Goal: Task Accomplishment & Management: Manage account settings

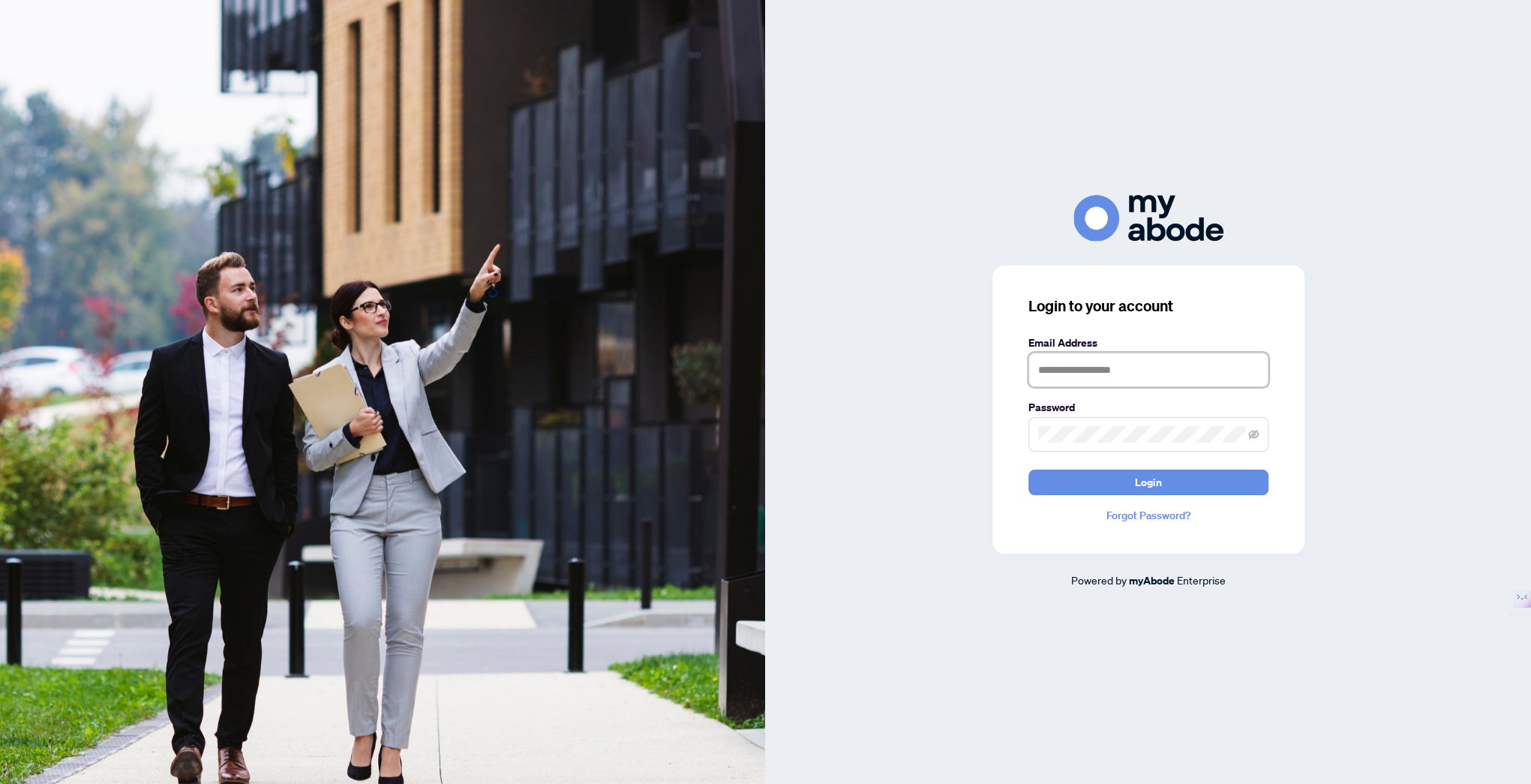
click at [1054, 367] on input "text" at bounding box center [1149, 370] width 240 height 34
type input "**********"
click at [1140, 480] on span "Login" at bounding box center [1149, 482] width 27 height 24
click at [1127, 482] on button "Login" at bounding box center [1149, 482] width 240 height 26
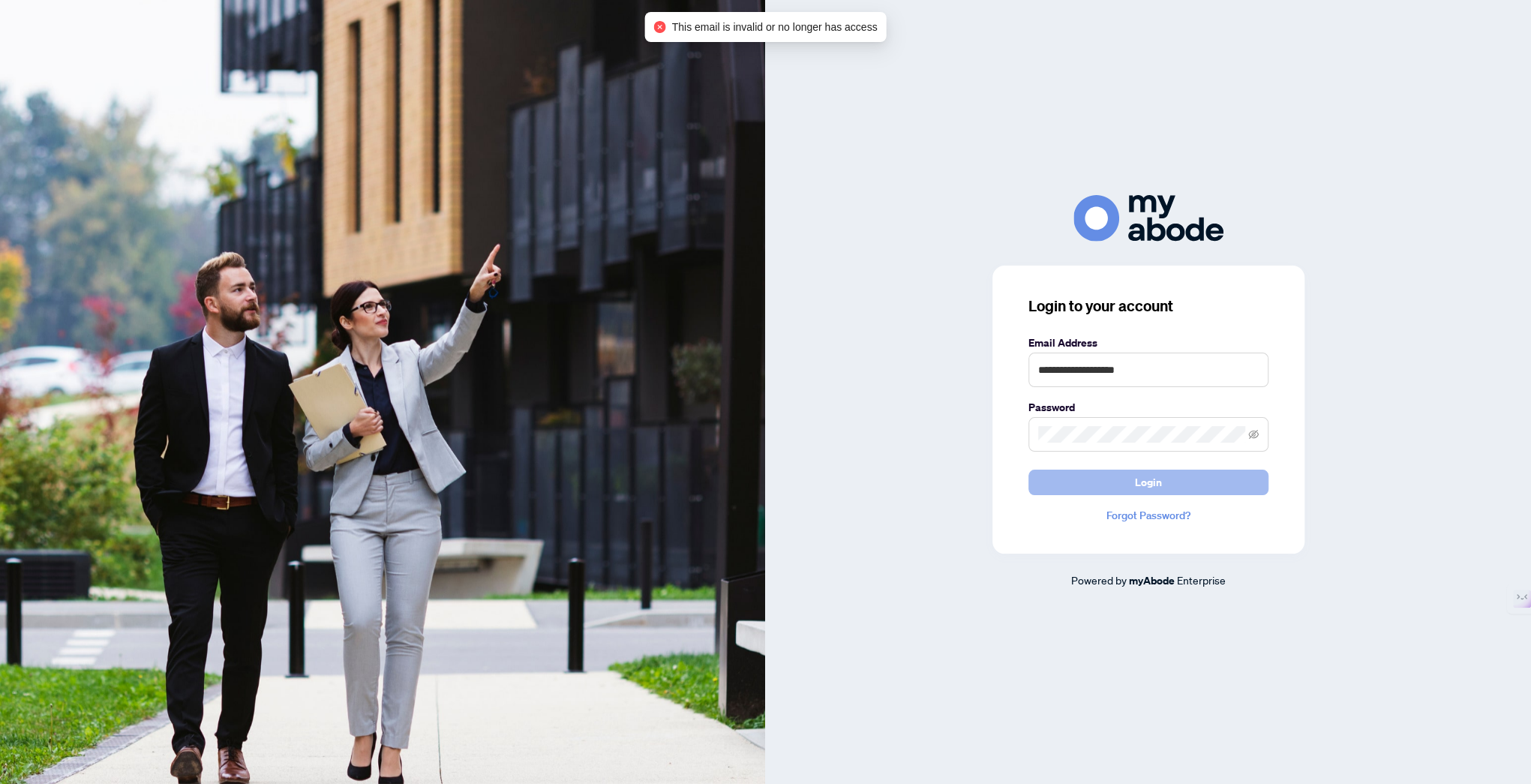
click at [1153, 478] on span "Login" at bounding box center [1149, 482] width 27 height 24
click at [1149, 483] on span "Login" at bounding box center [1149, 482] width 27 height 24
click at [1255, 433] on icon "eye-invisible" at bounding box center [1253, 434] width 10 height 10
click at [1255, 433] on icon "eye" at bounding box center [1253, 434] width 10 height 10
click at [1158, 487] on span "Login" at bounding box center [1149, 482] width 27 height 24
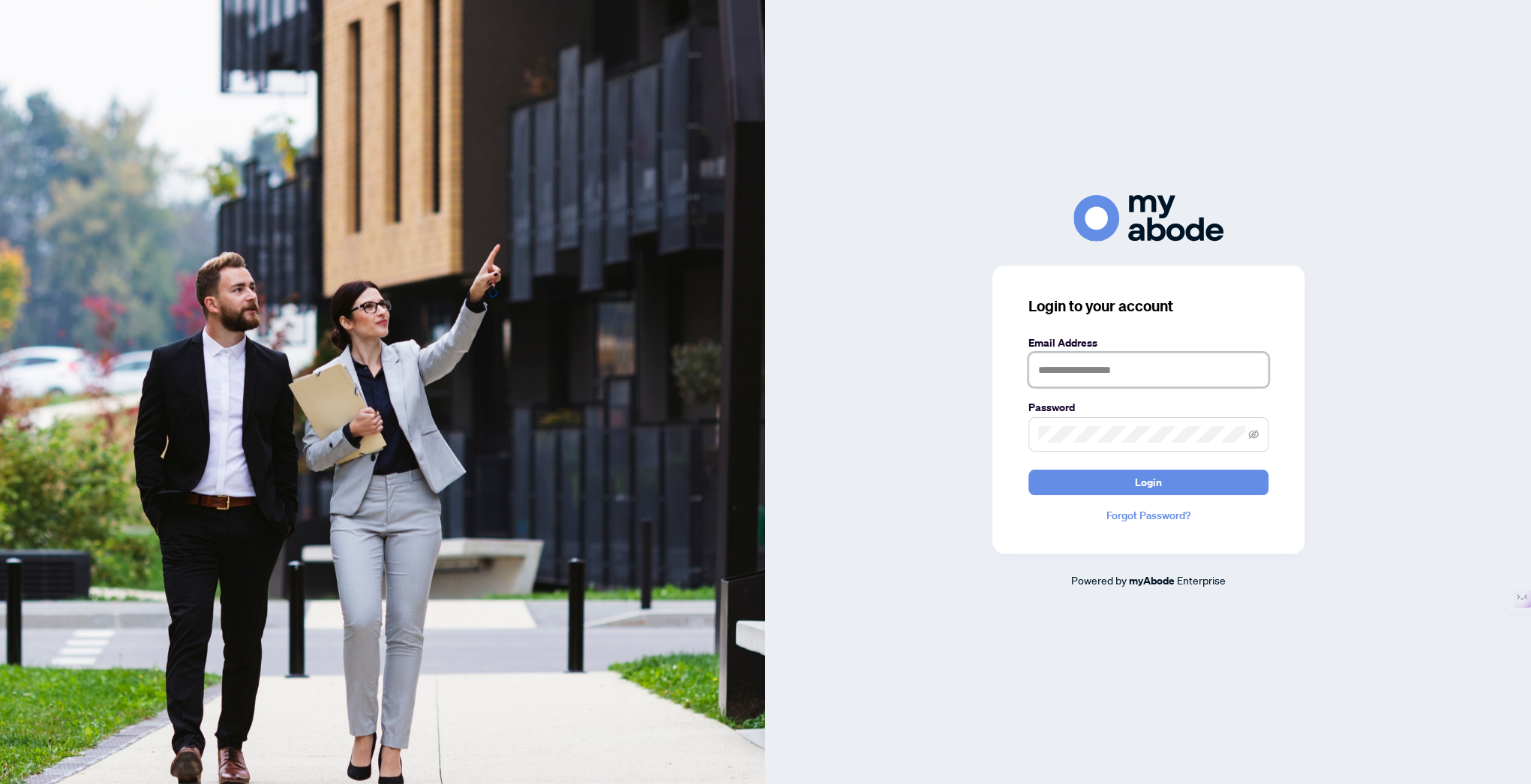
click at [1035, 373] on input "text" at bounding box center [1149, 370] width 240 height 34
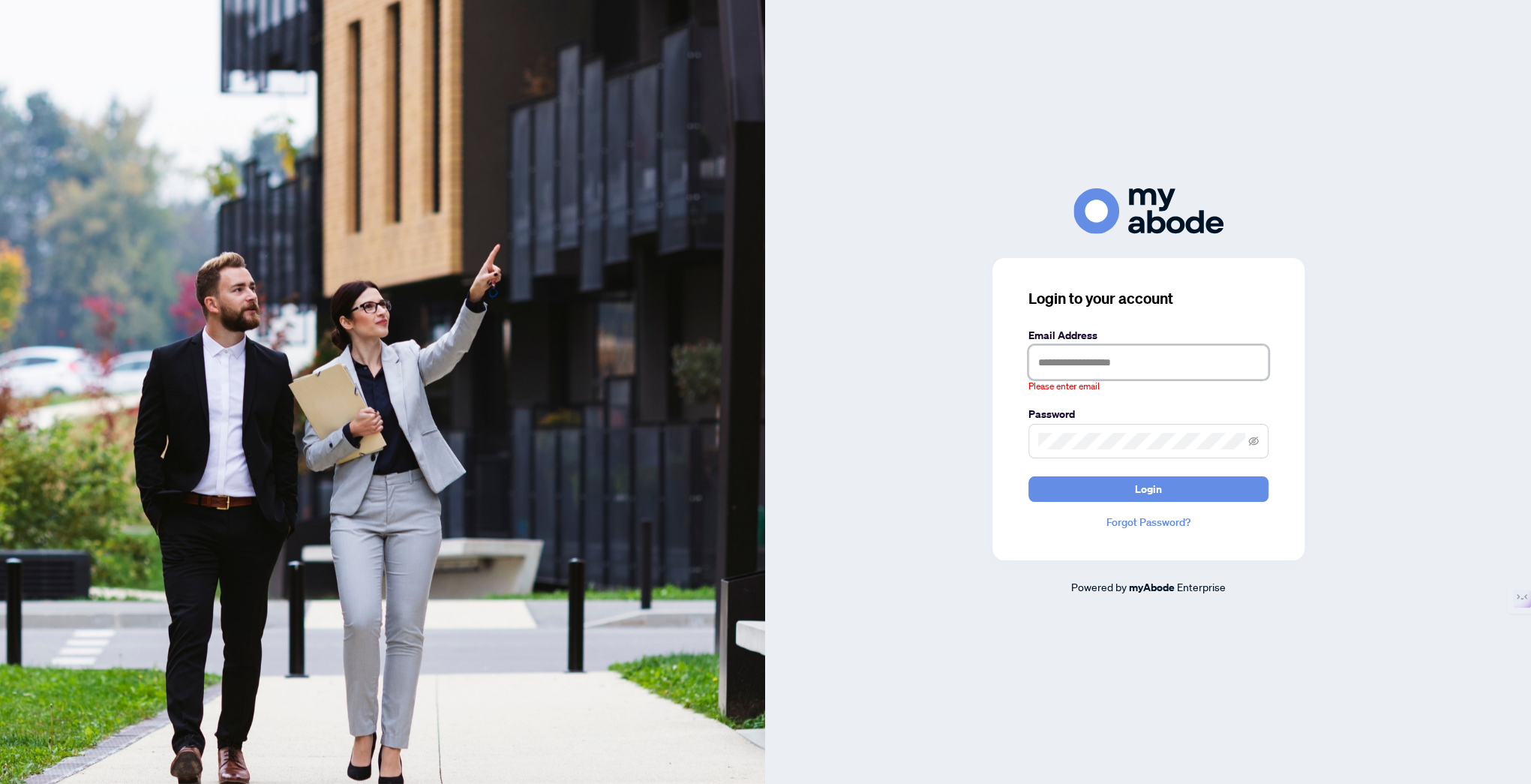
type input "**********"
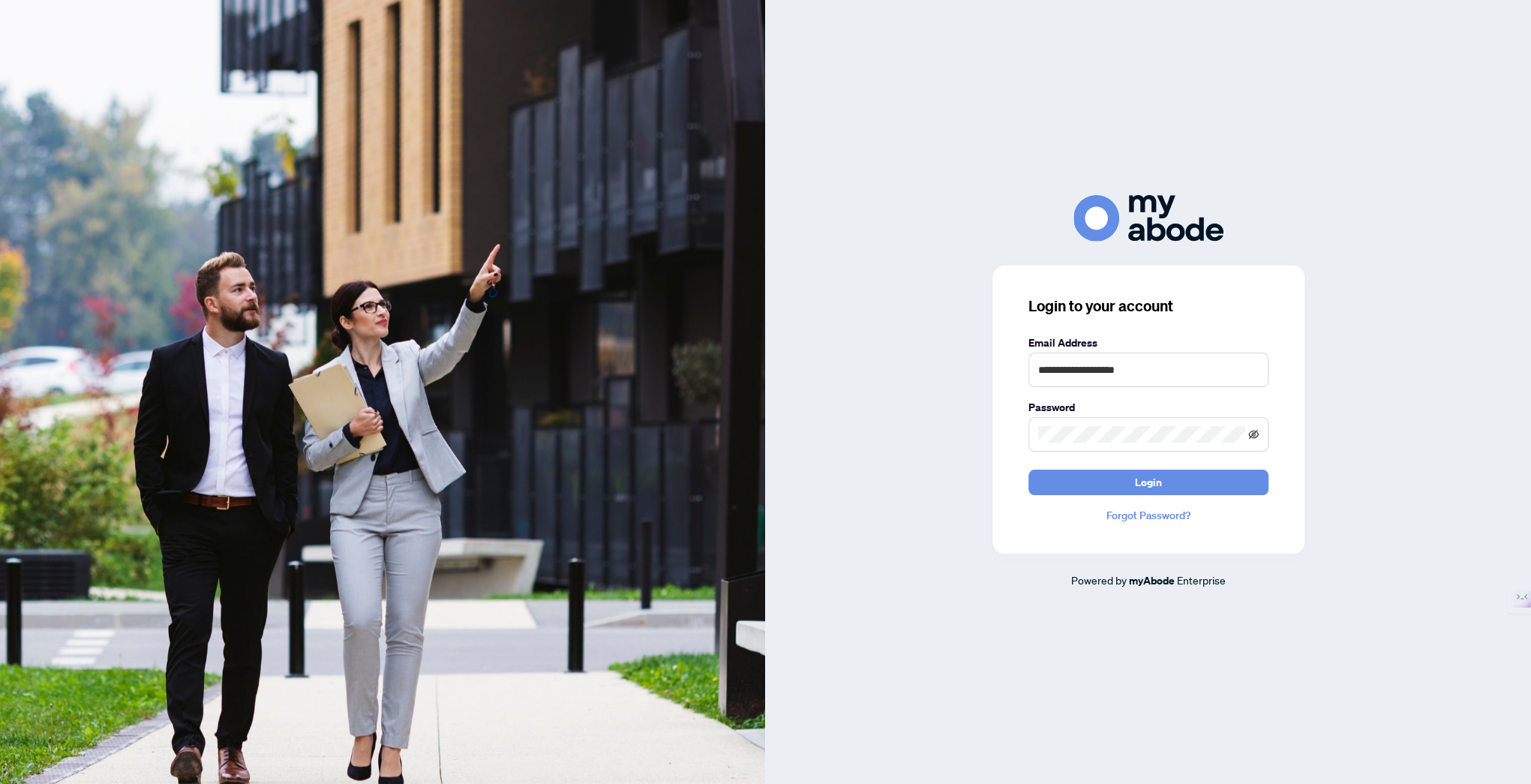
click at [1251, 434] on icon "eye-invisible" at bounding box center [1253, 434] width 10 height 9
click at [1251, 434] on icon "eye" at bounding box center [1253, 434] width 10 height 8
click at [1152, 481] on span "Login" at bounding box center [1149, 482] width 27 height 24
click at [1139, 512] on link "Forgot Password?" at bounding box center [1149, 515] width 240 height 16
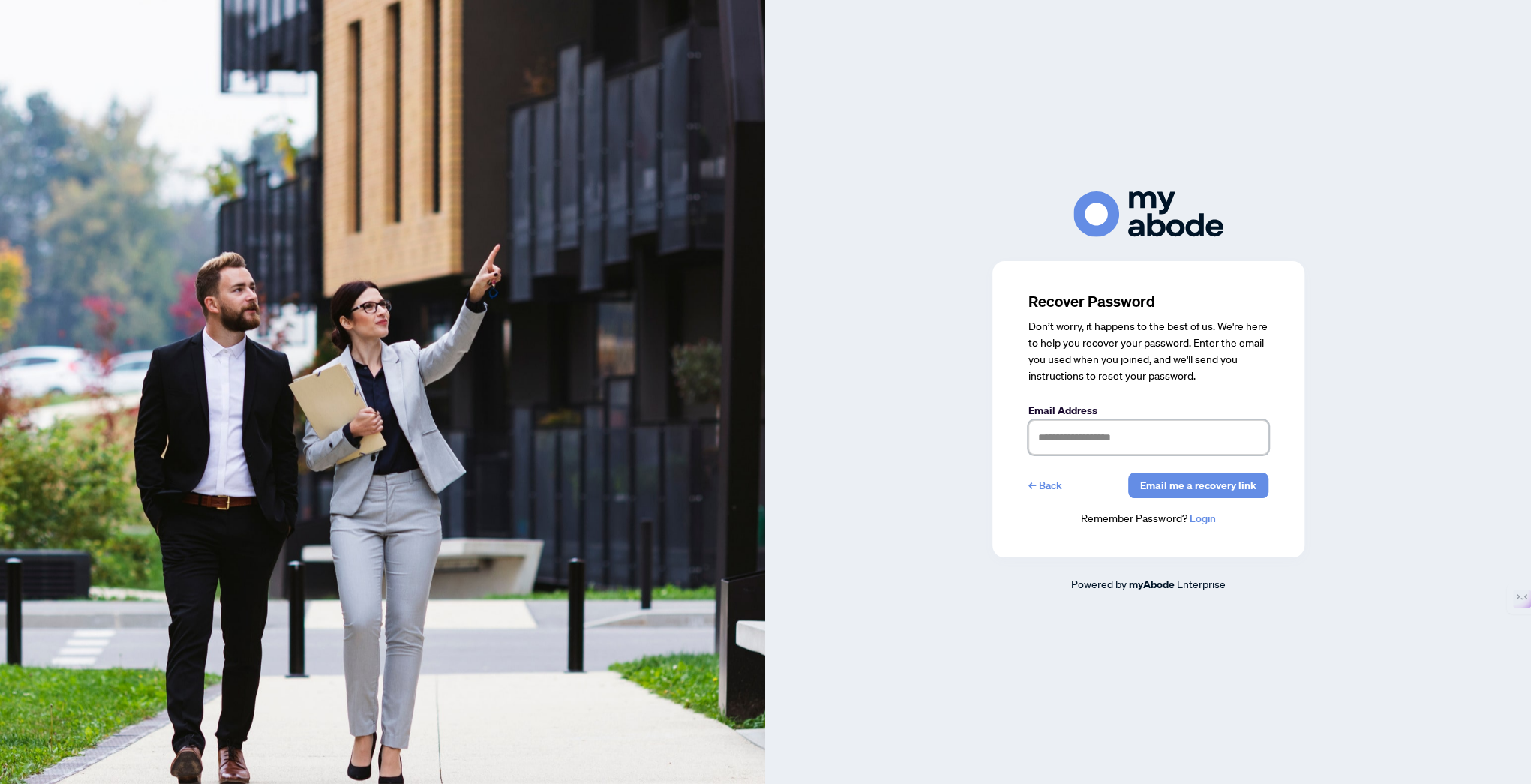
click at [1057, 436] on input "text" at bounding box center [1149, 437] width 240 height 34
type input "**********"
click at [1272, 528] on div "**********" at bounding box center [1148, 409] width 312 height 297
click at [1196, 483] on span "Email me a recovery link" at bounding box center [1198, 485] width 116 height 24
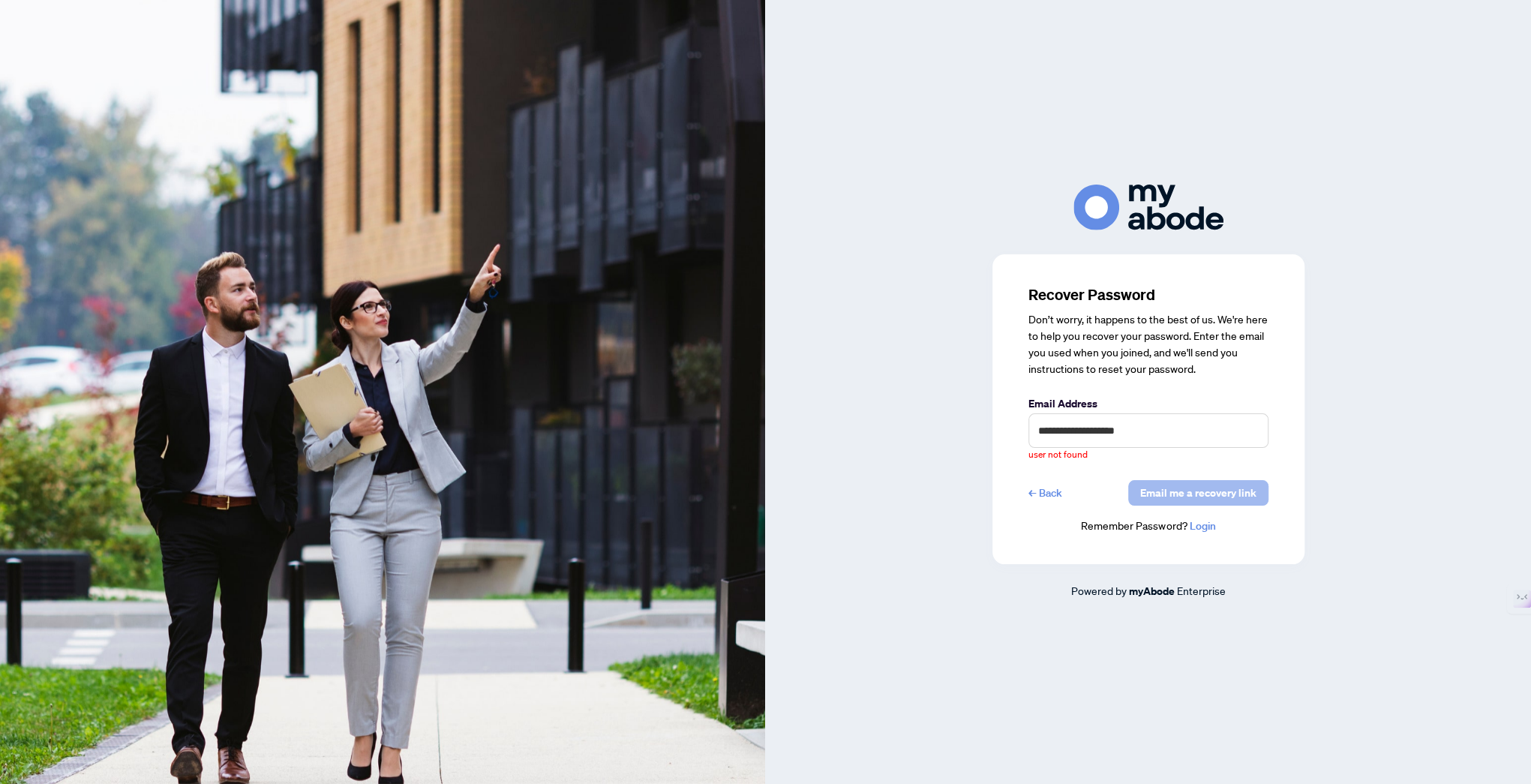
click at [1196, 494] on span "Email me a recovery link" at bounding box center [1198, 492] width 116 height 24
click at [1183, 492] on span "Email me a recovery link" at bounding box center [1198, 492] width 116 height 24
